Goal: Task Accomplishment & Management: Manage account settings

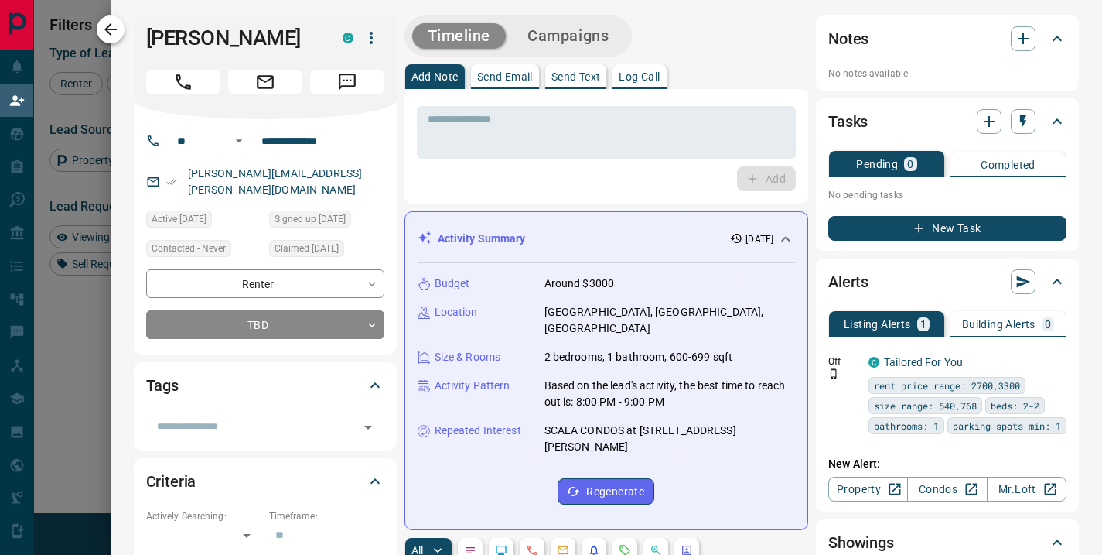
scroll to position [407, 772]
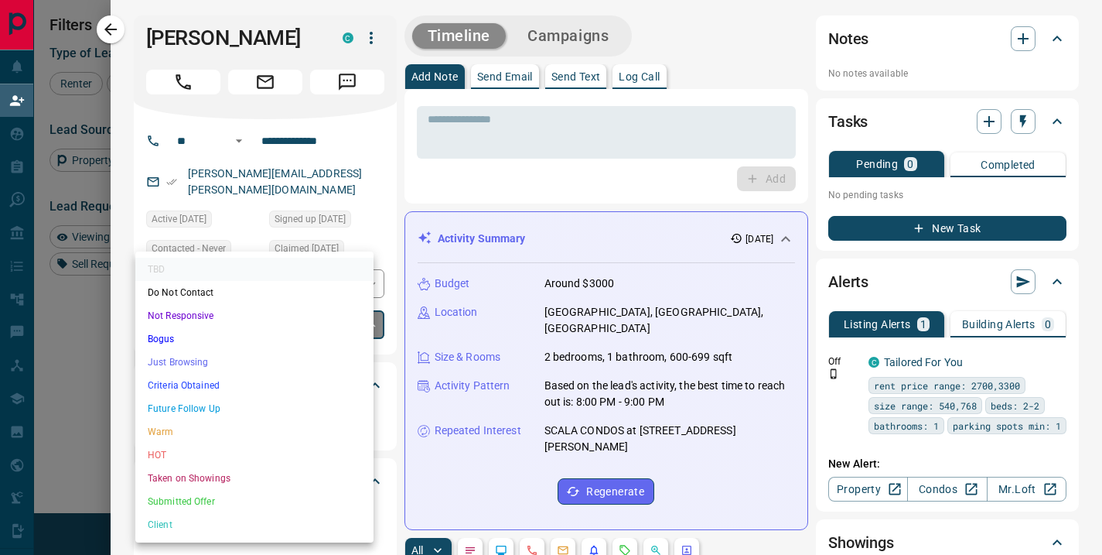
click at [361, 304] on body "Lead Transfers Claim Leads My Leads Tasks Opportunities Deals Campaigns Automat…" at bounding box center [551, 237] width 1102 height 475
click at [262, 401] on li "Future Follow Up" at bounding box center [254, 408] width 238 height 23
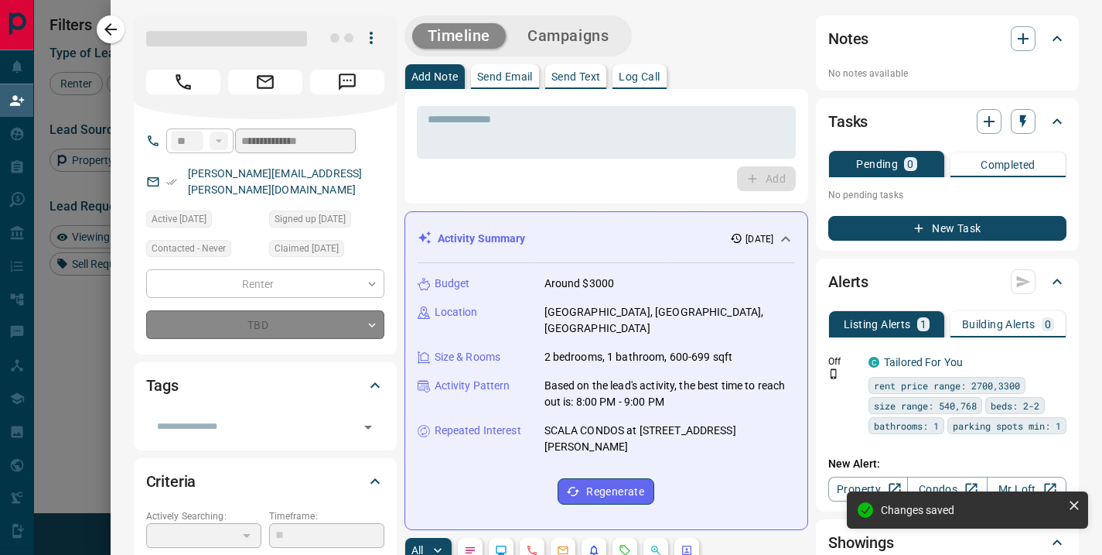
type input "*"
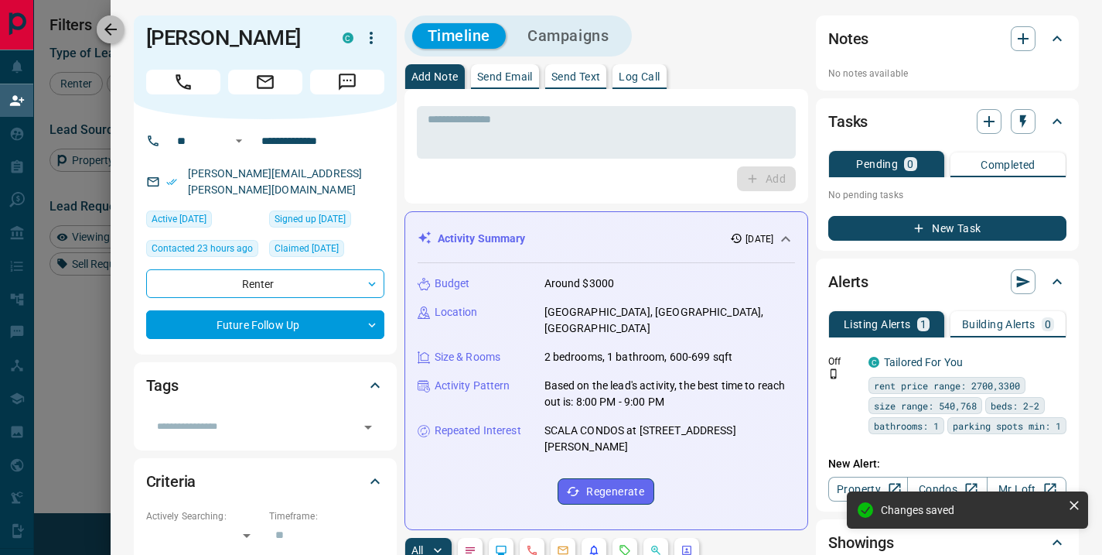
click at [107, 31] on icon "button" at bounding box center [110, 29] width 19 height 19
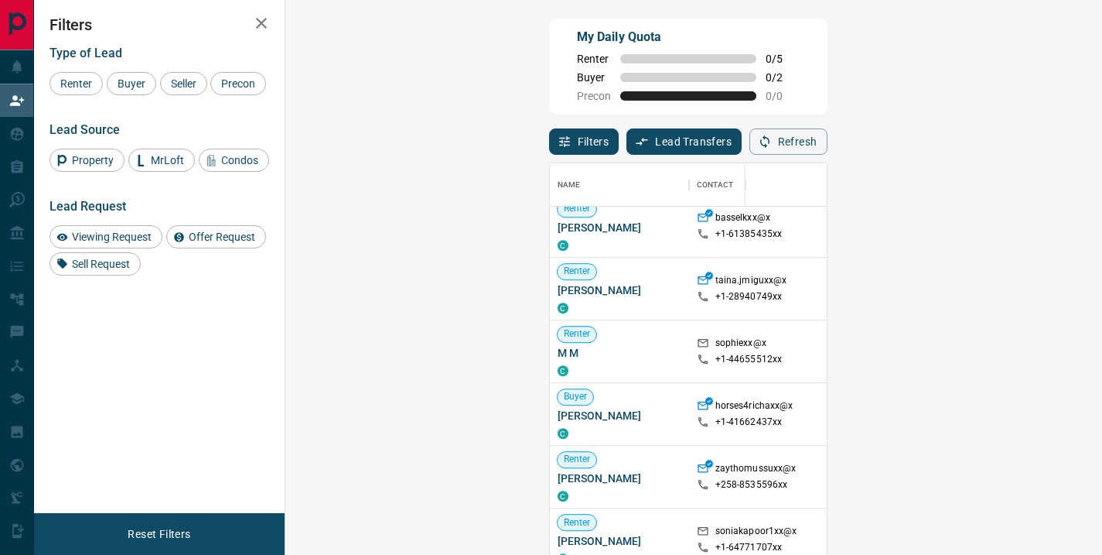
scroll to position [1445, 0]
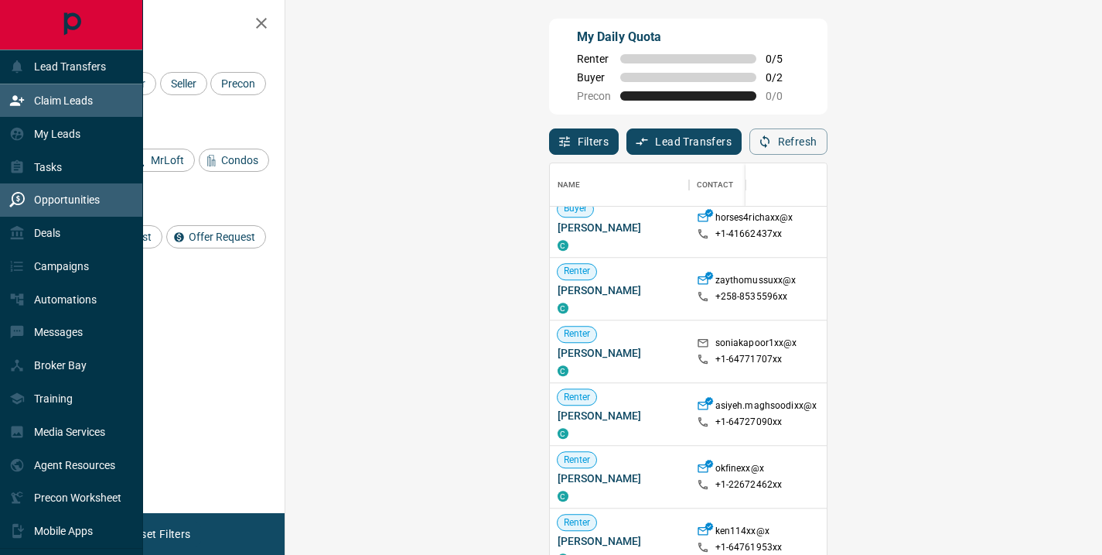
click at [60, 200] on p "Opportunities" at bounding box center [67, 199] width 66 height 12
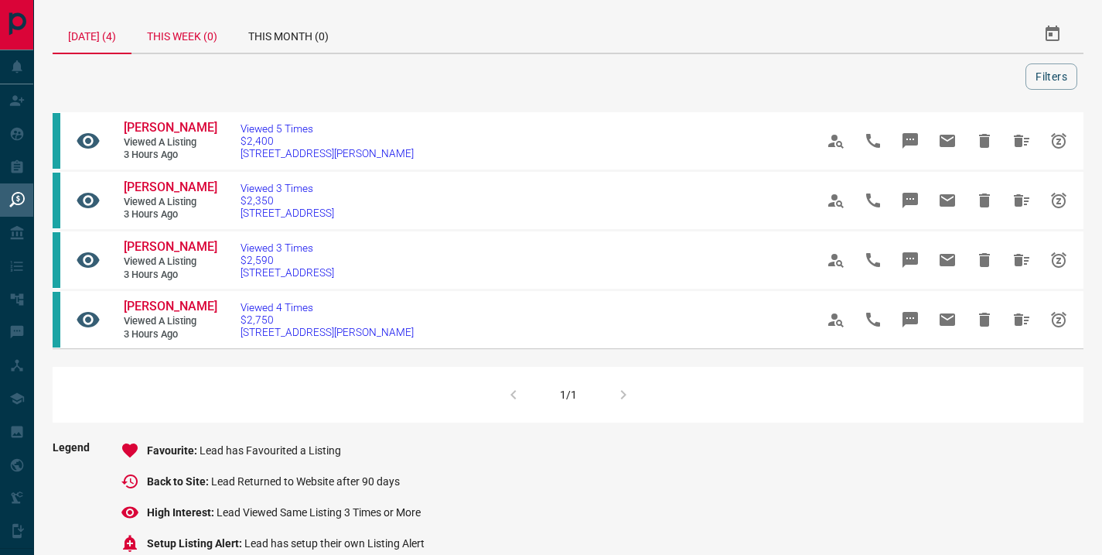
click at [176, 35] on div "This Week (0)" at bounding box center [181, 33] width 101 height 37
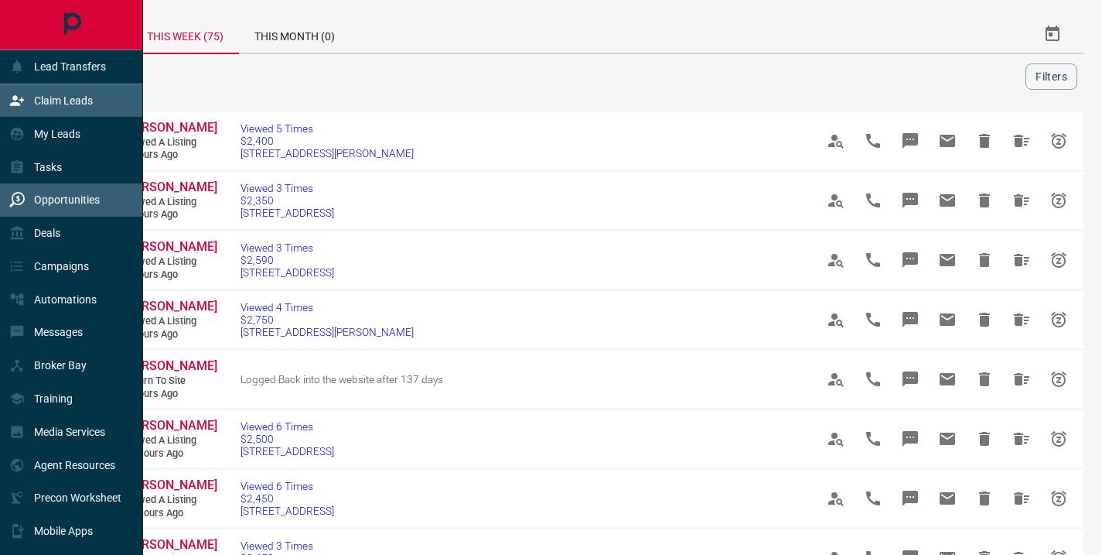
click at [69, 101] on p "Claim Leads" at bounding box center [63, 100] width 59 height 12
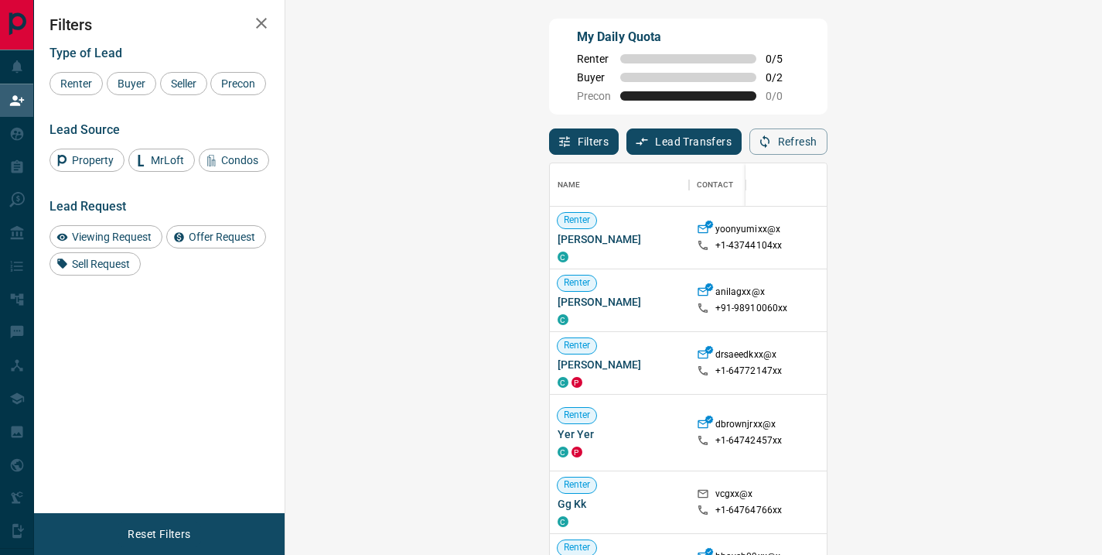
scroll to position [407, 772]
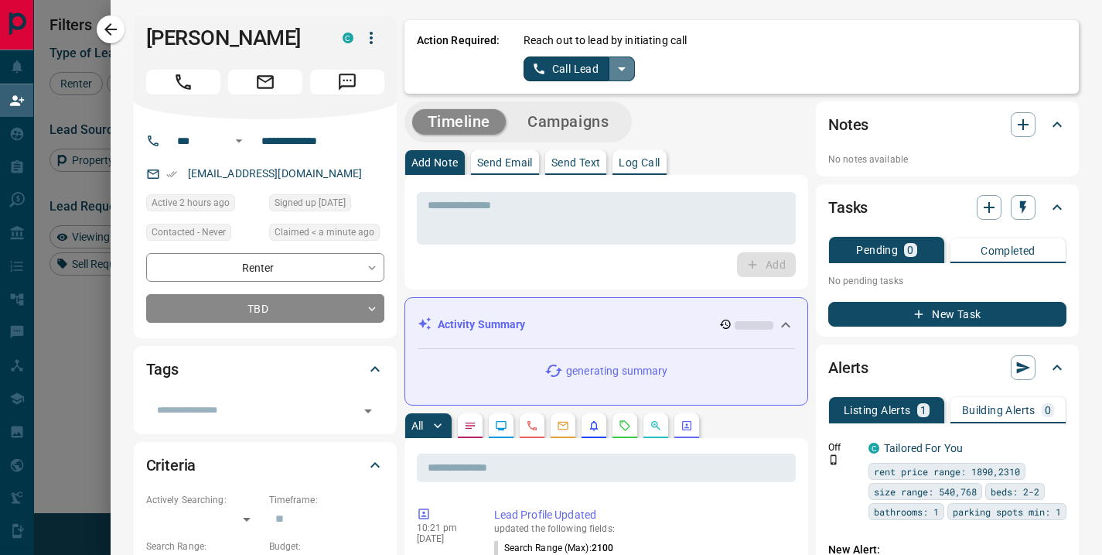
click at [613, 67] on icon "split button" at bounding box center [622, 69] width 19 height 19
click at [568, 97] on li "Call Lead" at bounding box center [579, 98] width 94 height 23
click at [578, 64] on button "Call Lead" at bounding box center [567, 68] width 86 height 25
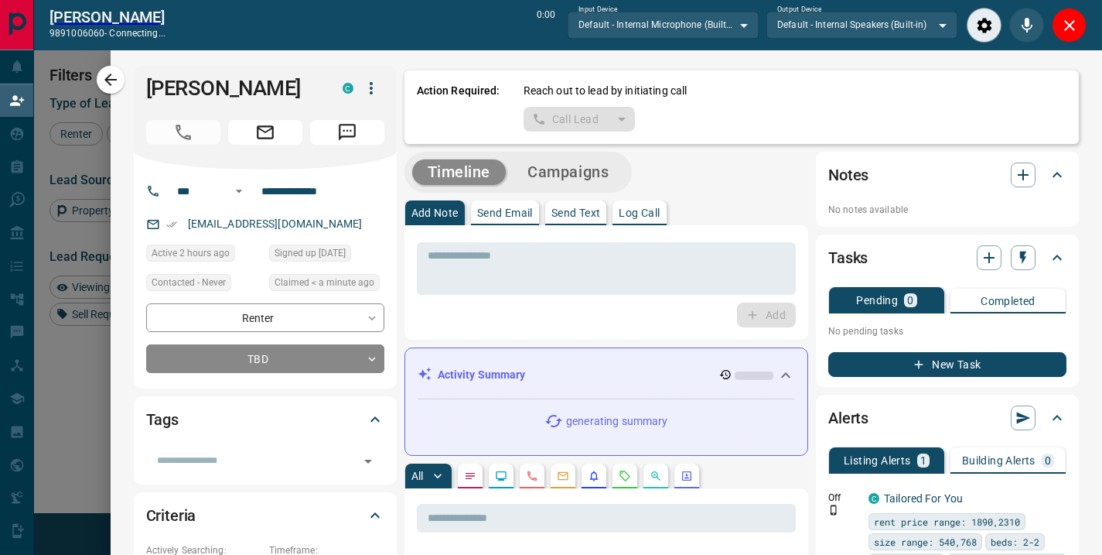
scroll to position [368, 772]
click at [1065, 28] on icon "Close" at bounding box center [1069, 25] width 11 height 11
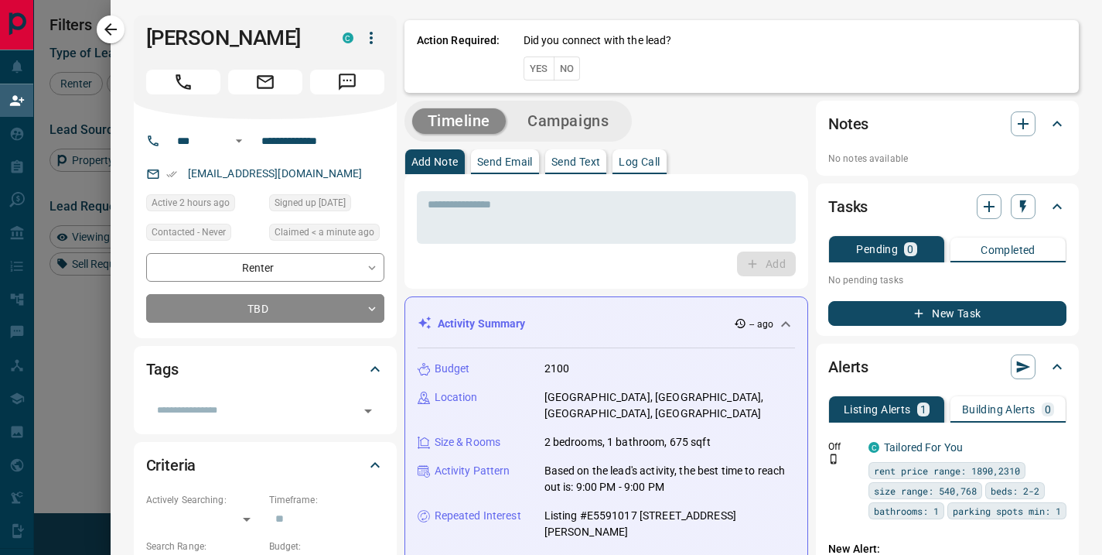
scroll to position [407, 772]
click at [564, 67] on button "No" at bounding box center [567, 68] width 27 height 24
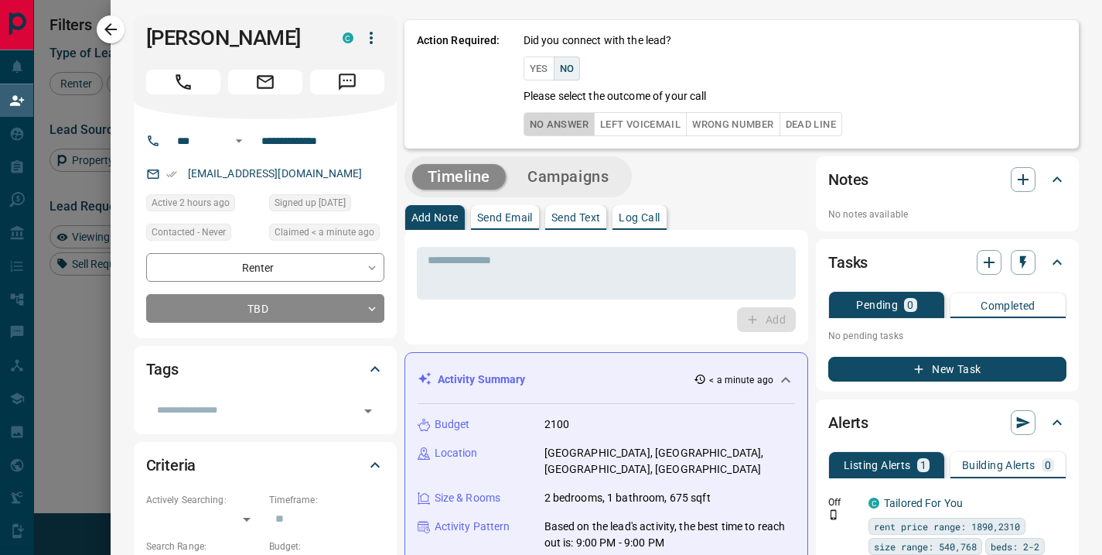
click at [553, 124] on button "No Answer" at bounding box center [559, 124] width 71 height 24
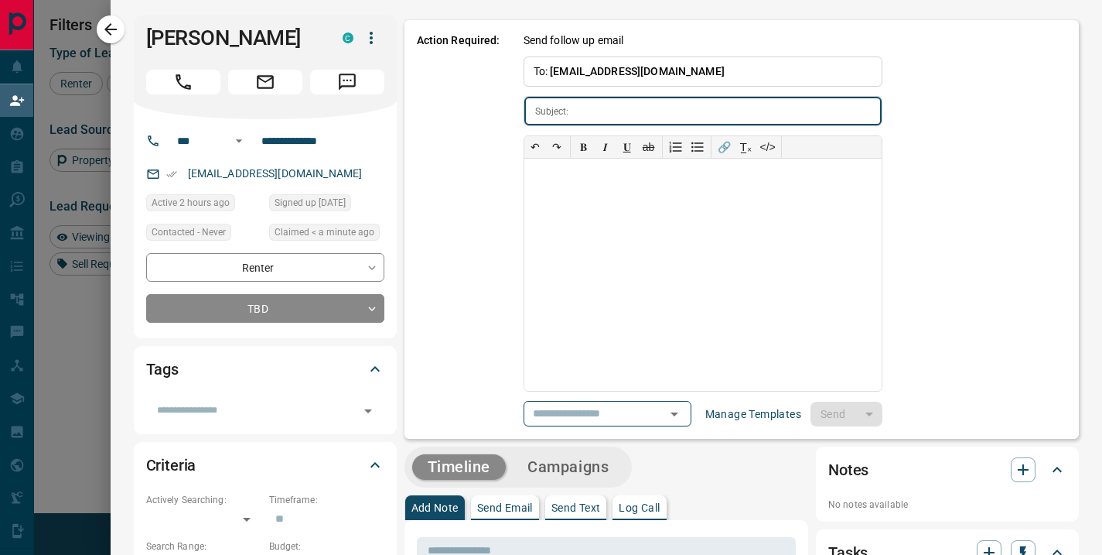
type input "**********"
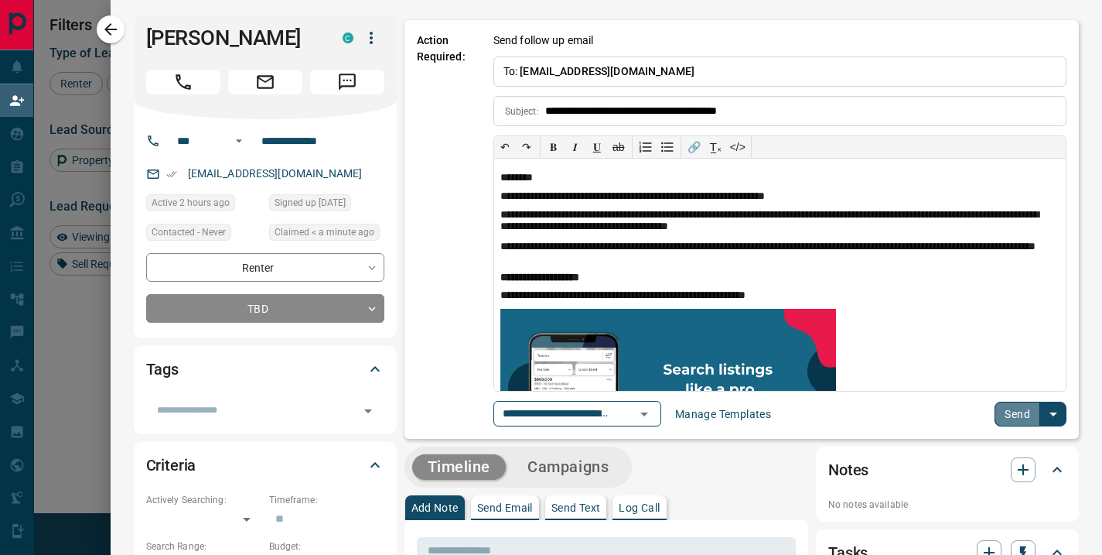
click at [1012, 421] on button "Send" at bounding box center [1018, 413] width 46 height 25
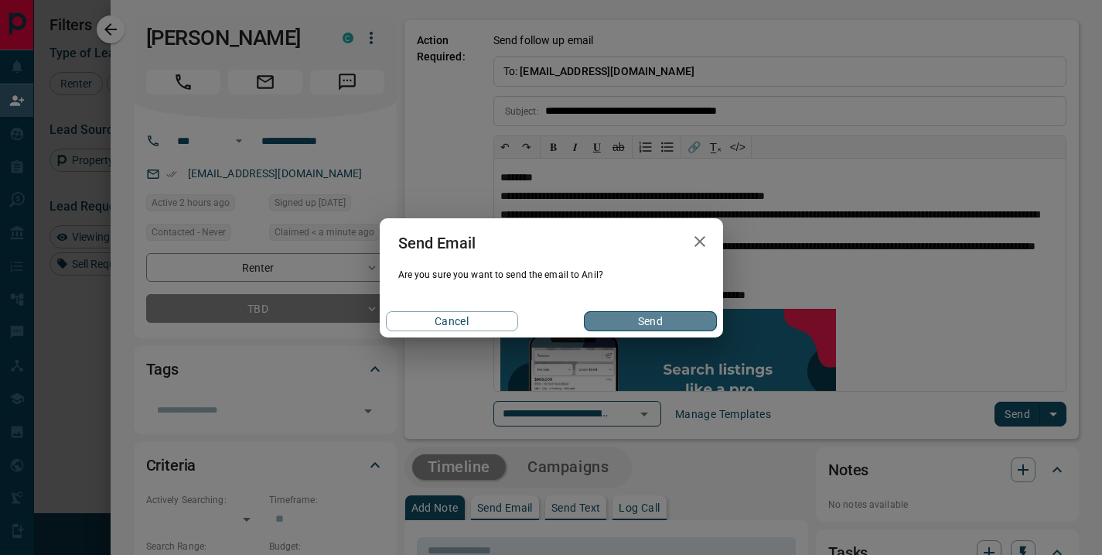
click at [625, 316] on button "Send" at bounding box center [650, 321] width 132 height 20
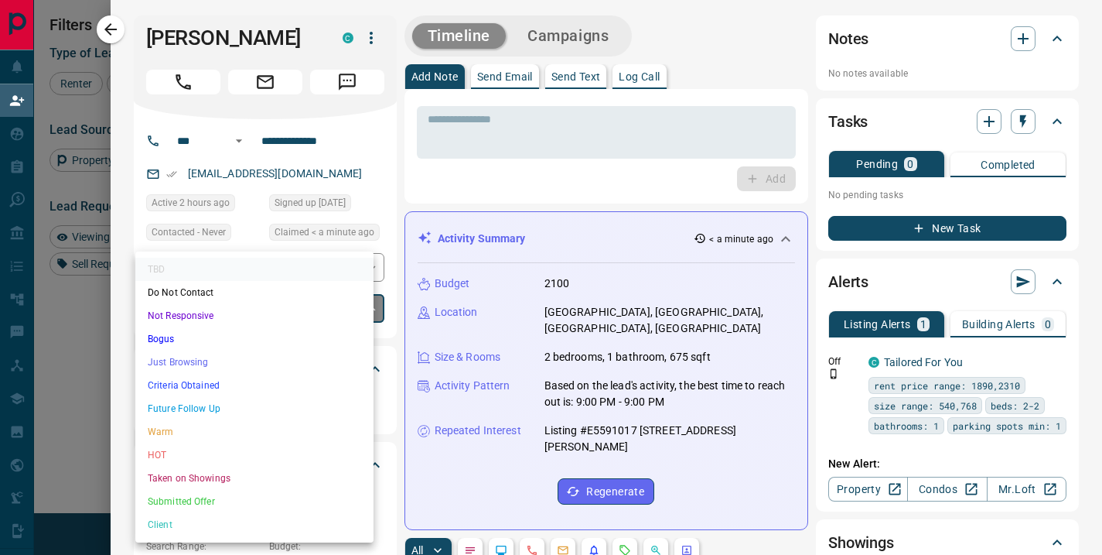
click at [360, 309] on body "Lead Transfers Claim Leads My Leads Tasks Opportunities Deals Campaigns Automat…" at bounding box center [551, 237] width 1102 height 475
click at [230, 408] on li "Future Follow Up" at bounding box center [254, 408] width 238 height 23
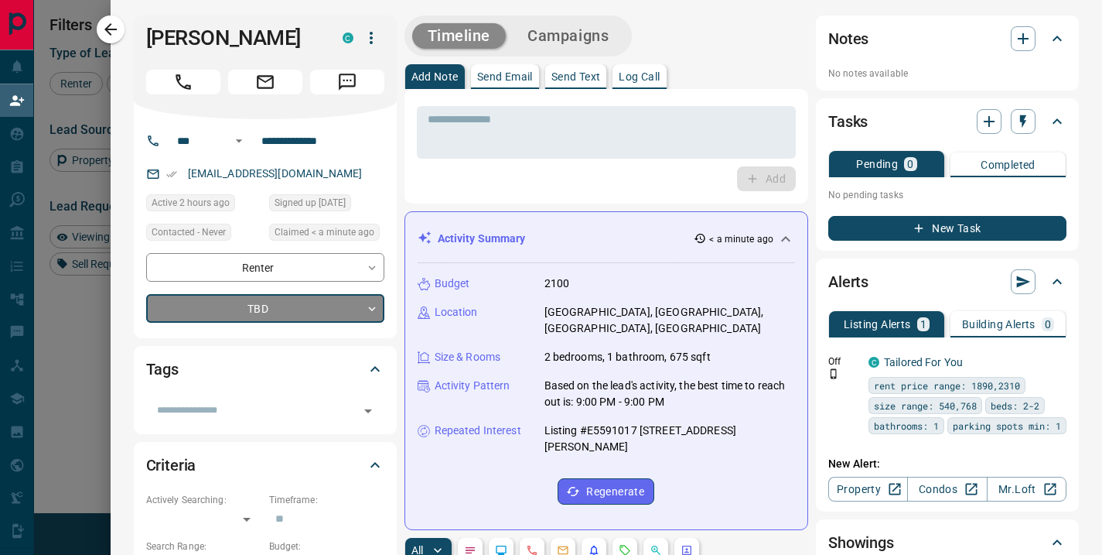
type input "*"
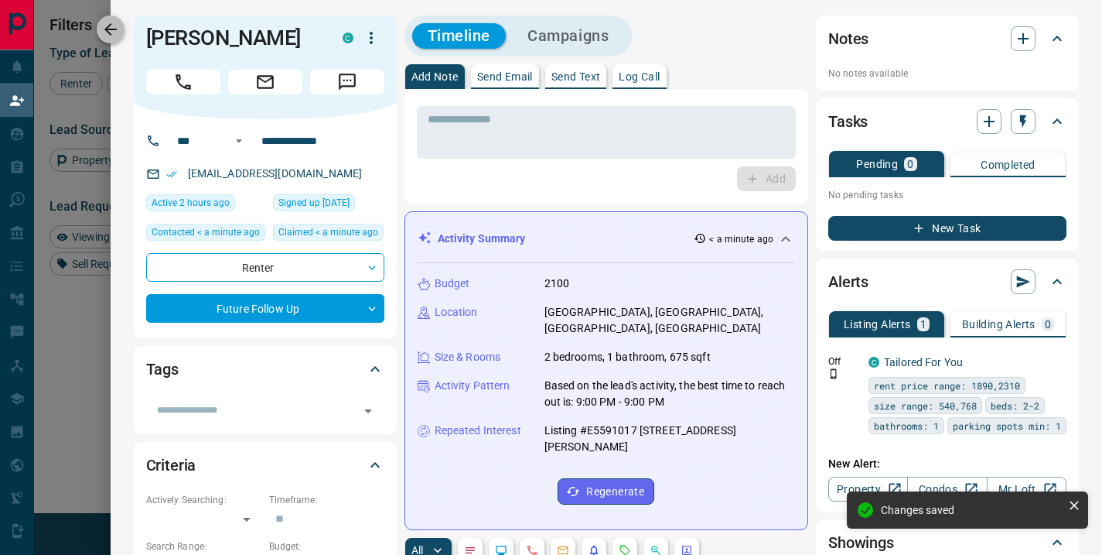
click at [116, 36] on icon "button" at bounding box center [110, 29] width 19 height 19
